Goal: Information Seeking & Learning: Find specific page/section

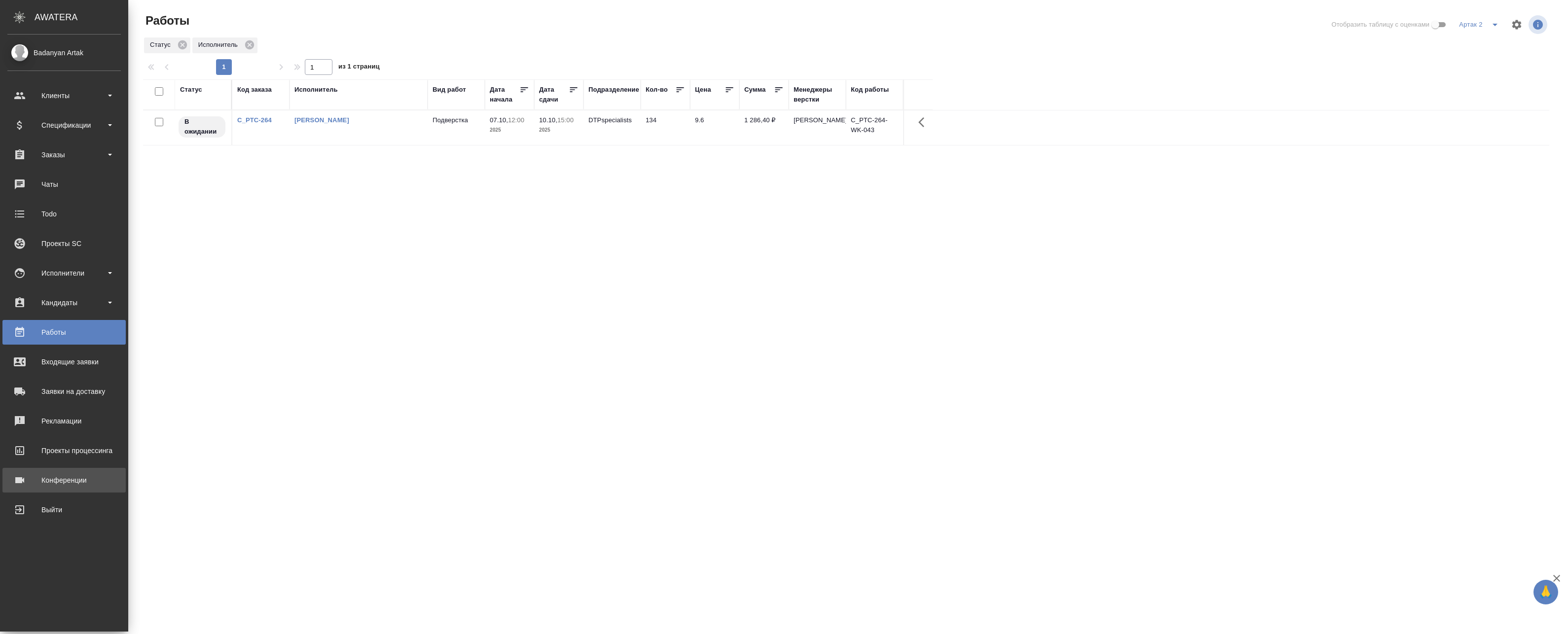
click at [41, 482] on div "Конференции" at bounding box center [64, 479] width 114 height 14
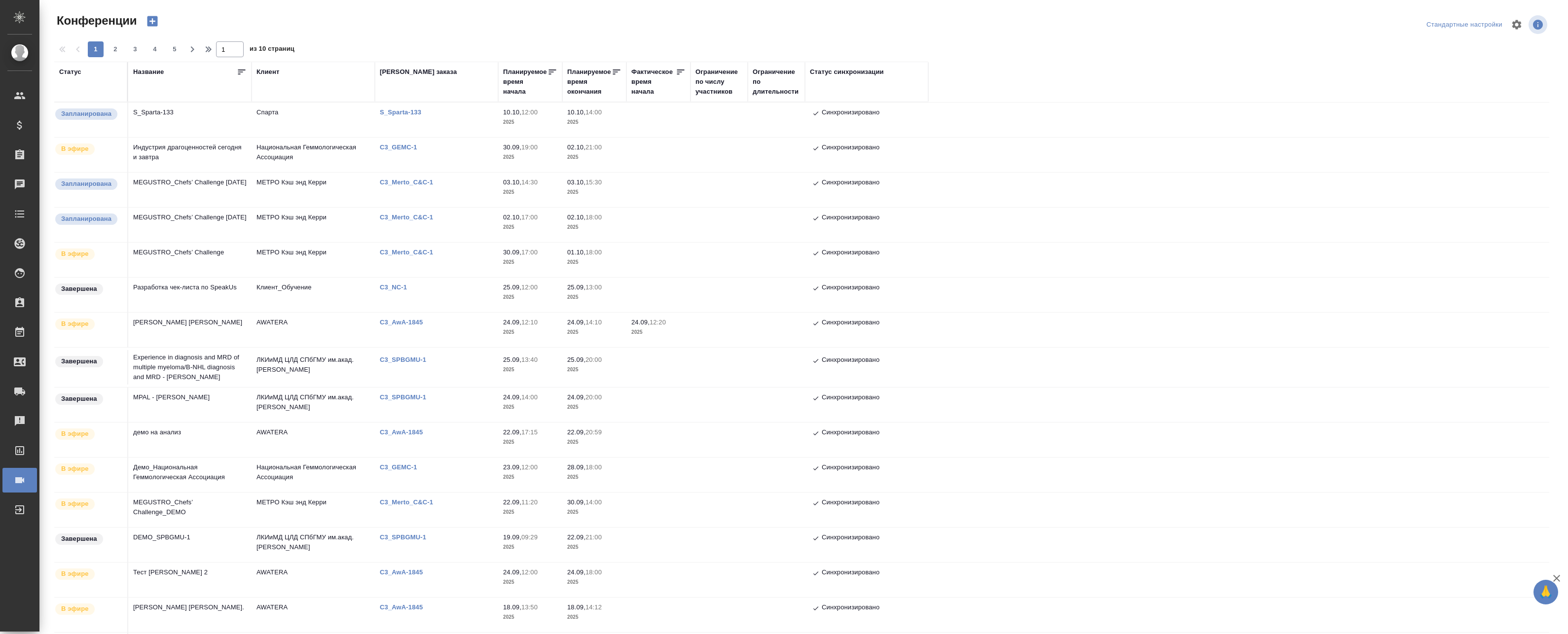
click at [353, 145] on td "Национальная Геммологическая Ассоциация" at bounding box center [312, 155] width 123 height 34
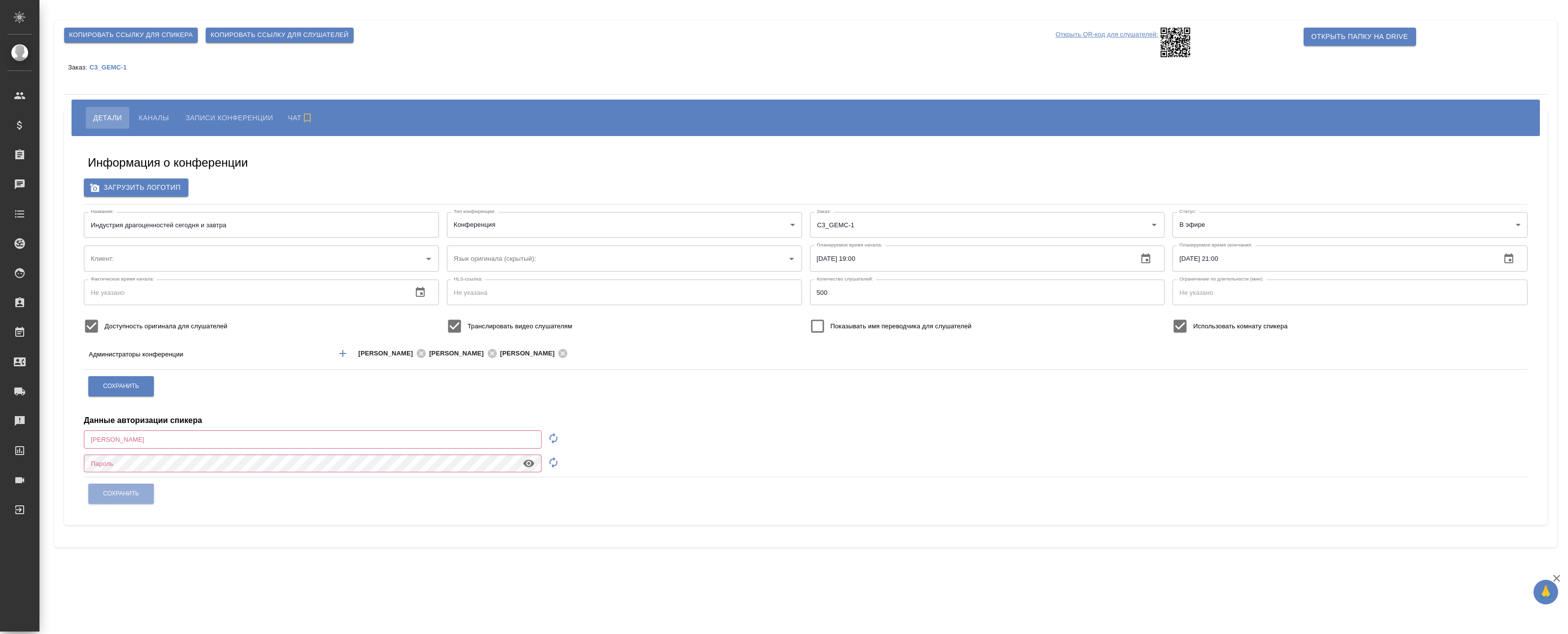
type input "Национальная Геммологическая Ассоциация"
type input "a.badanyan@awatera.com"
click at [165, 120] on span "Каналы" at bounding box center [153, 117] width 30 height 11
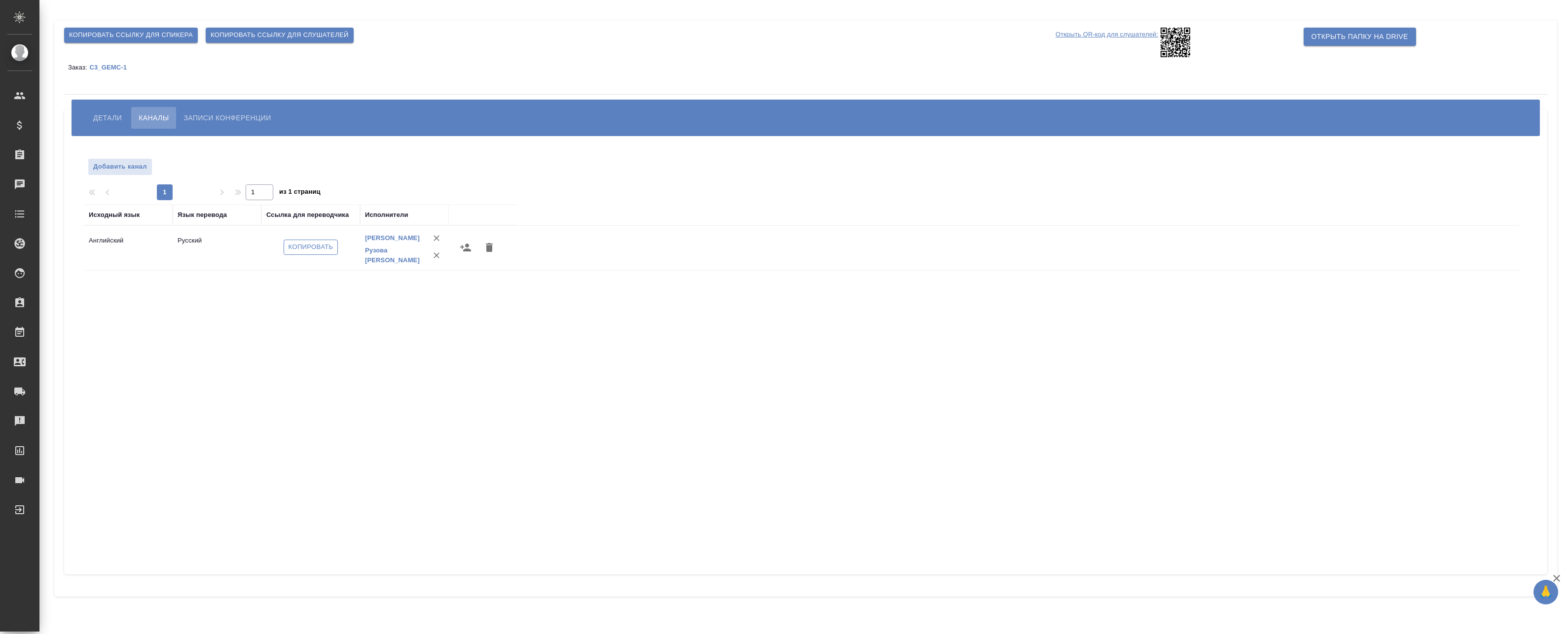
click at [301, 246] on span "Копировать" at bounding box center [311, 247] width 45 height 11
